Goal: Task Accomplishment & Management: Manage account settings

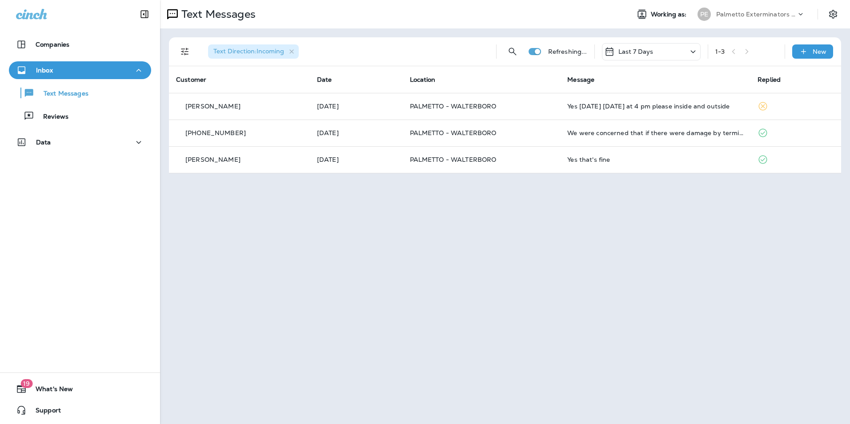
click at [95, 95] on div "Text Messages" at bounding box center [79, 92] width 135 height 13
click at [116, 103] on div "Text Messages Reviews" at bounding box center [80, 102] width 142 height 46
click at [99, 124] on button "Reviews" at bounding box center [80, 116] width 142 height 19
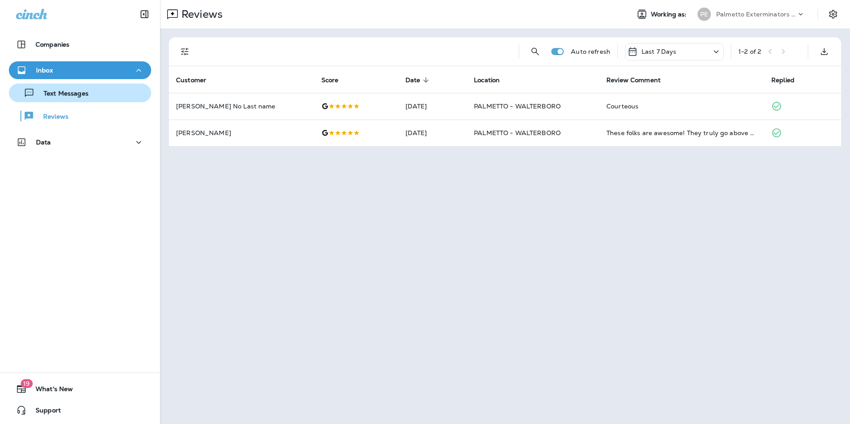
click at [108, 96] on div "Text Messages" at bounding box center [79, 92] width 135 height 13
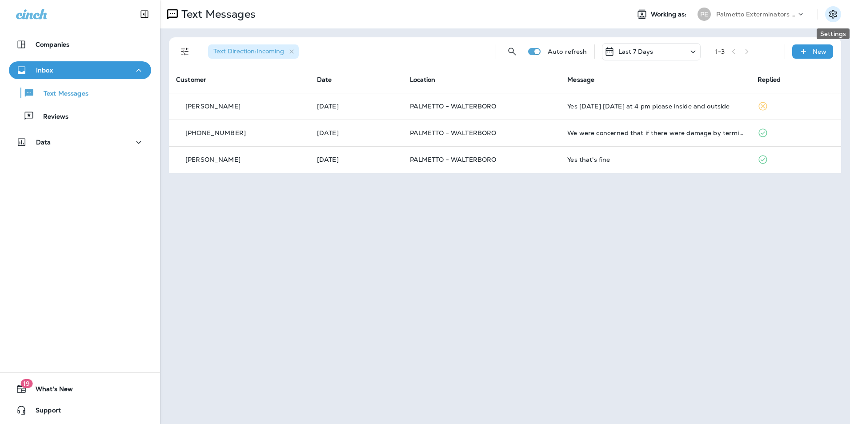
click at [839, 16] on button "Settings" at bounding box center [833, 14] width 16 height 16
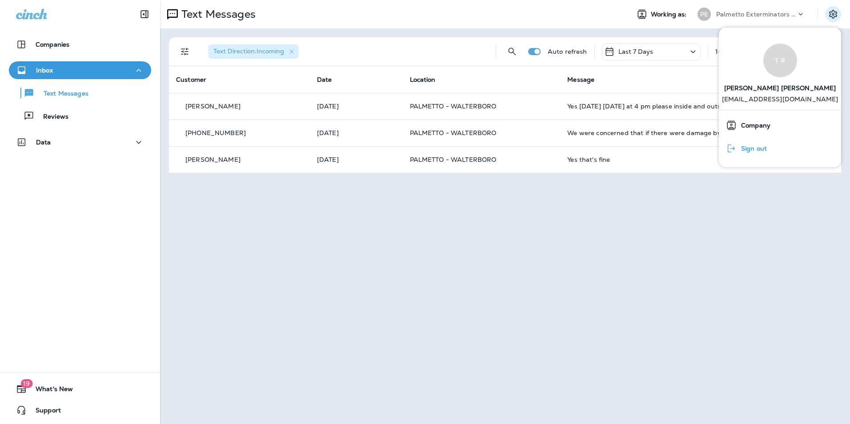
click at [758, 147] on span "Sign out" at bounding box center [751, 149] width 30 height 8
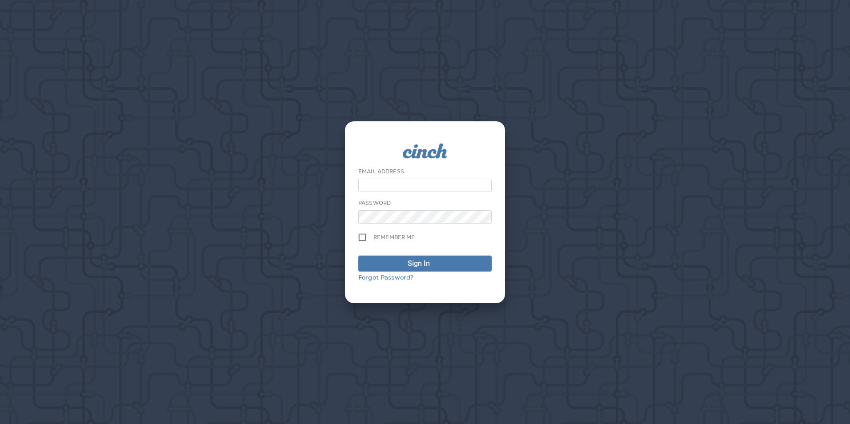
type input "**********"
